Goal: Check status: Check status

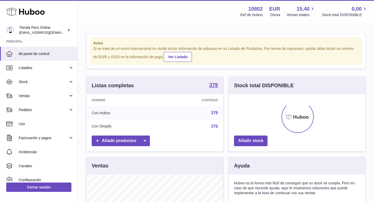
scroll to position [81, 137]
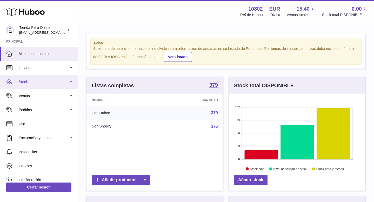
click at [51, 83] on span "Stock" at bounding box center [44, 81] width 50 height 5
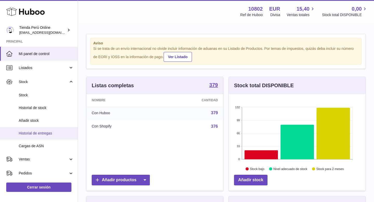
click at [48, 131] on span "Historial de entregas" at bounding box center [46, 133] width 55 height 5
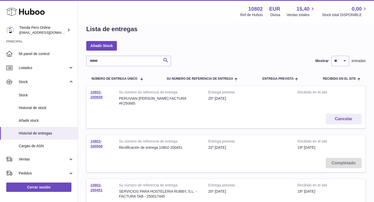
scroll to position [10, 0]
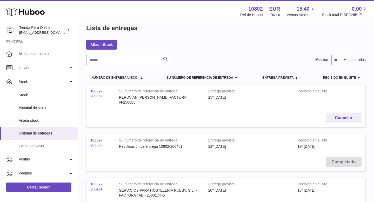
click at [98, 96] on link "10802-200659" at bounding box center [96, 93] width 12 height 9
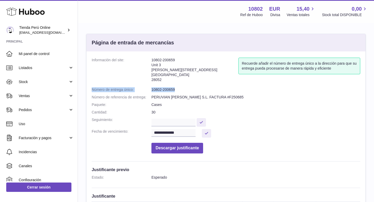
drag, startPoint x: 92, startPoint y: 90, endPoint x: 180, endPoint y: 92, distance: 88.6
click at [180, 92] on dl "**********" at bounding box center [226, 107] width 268 height 98
copy dl "Número de entrega único: 10802-200659"
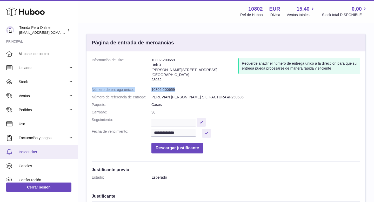
click at [39, 149] on link "Incidencias" at bounding box center [39, 152] width 78 height 14
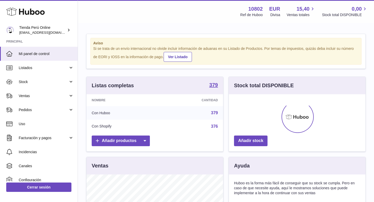
scroll to position [81, 137]
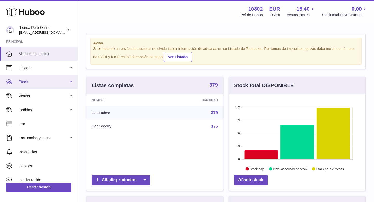
click at [40, 86] on link "Stock" at bounding box center [39, 82] width 78 height 14
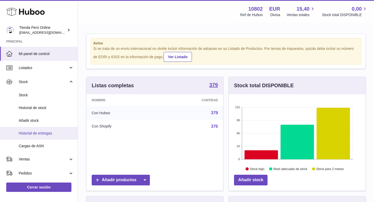
click at [49, 132] on span "Historial de entregas" at bounding box center [46, 133] width 55 height 5
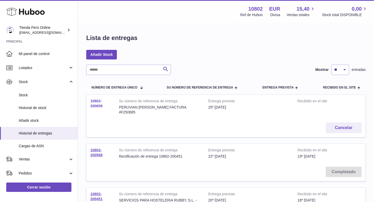
click at [98, 103] on link "10802-200659" at bounding box center [96, 103] width 12 height 9
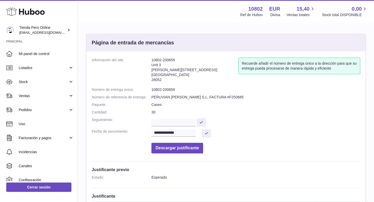
drag, startPoint x: 151, startPoint y: 89, endPoint x: 177, endPoint y: 89, distance: 26.0
click at [177, 89] on dd "10802-200659" at bounding box center [255, 89] width 209 height 5
drag, startPoint x: 177, startPoint y: 89, endPoint x: 150, endPoint y: 89, distance: 27.3
click at [149, 89] on dl "**********" at bounding box center [226, 107] width 268 height 98
copy dl "Número de entrega único: 10802-200659"
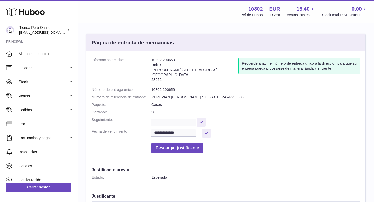
drag, startPoint x: 151, startPoint y: 97, endPoint x: 189, endPoint y: 99, distance: 38.2
click at [190, 99] on dd "PERUVIAN SONCO S.L. FACTURA #F250685" at bounding box center [255, 97] width 209 height 5
drag, startPoint x: 192, startPoint y: 98, endPoint x: 152, endPoint y: 98, distance: 40.5
click at [151, 98] on dl "**********" at bounding box center [226, 107] width 268 height 98
copy dl "Número de referencia de entrega: PERUVIAN SONCO S.L."
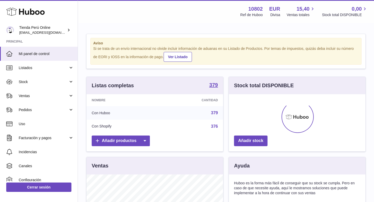
scroll to position [81, 137]
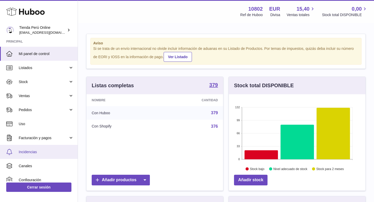
click at [31, 151] on span "Incidencias" at bounding box center [46, 152] width 55 height 5
